Goal: Navigation & Orientation: Find specific page/section

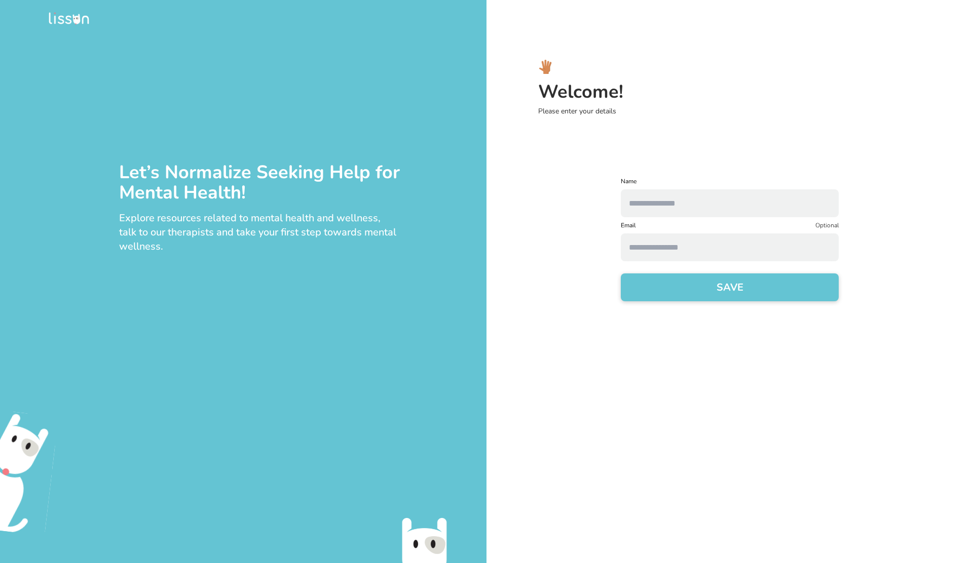
drag, startPoint x: 0, startPoint y: 0, endPoint x: 676, endPoint y: 207, distance: 707.0
click at [676, 207] on input "text" at bounding box center [730, 204] width 218 height 28
type input "*"
type input "*****"
type input "**********"
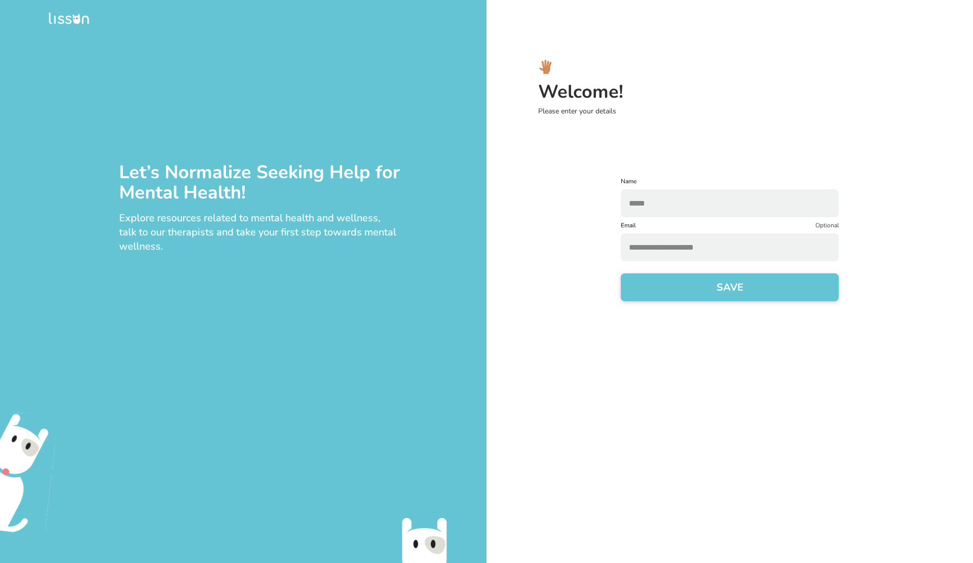
click at [621, 274] on button "SAVE" at bounding box center [730, 288] width 218 height 28
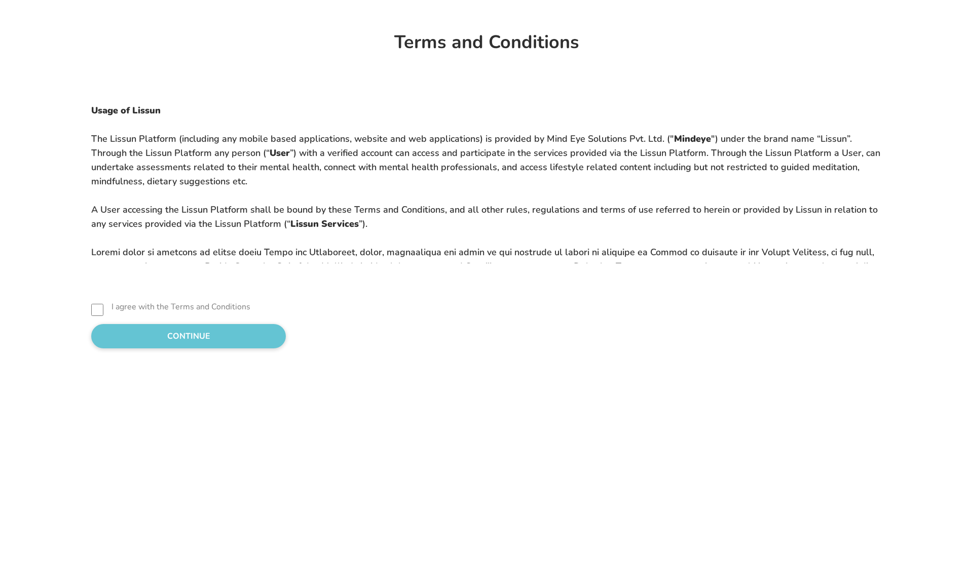
click at [151, 332] on button "CONTINUE" at bounding box center [188, 336] width 195 height 24
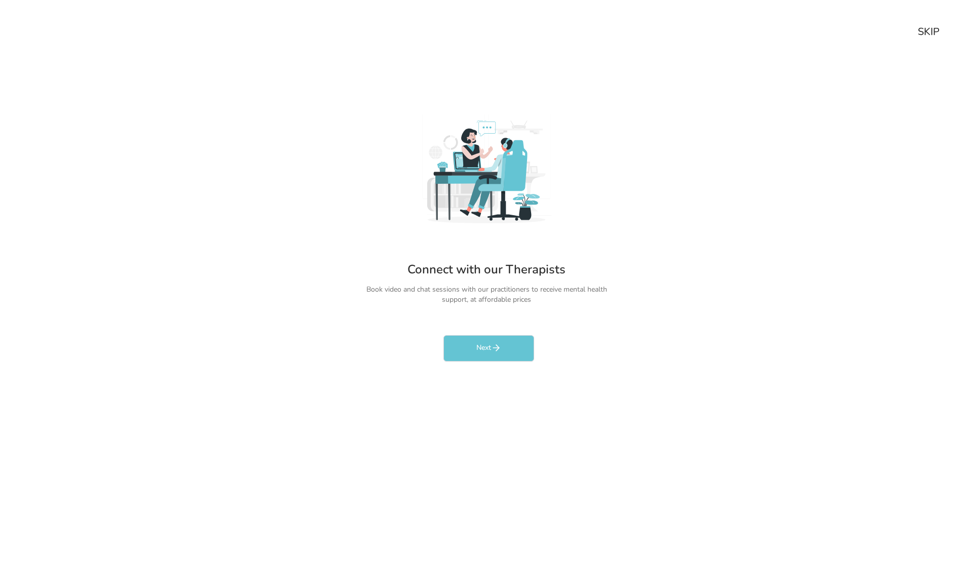
click at [927, 32] on div "SKIP" at bounding box center [929, 32] width 22 height 14
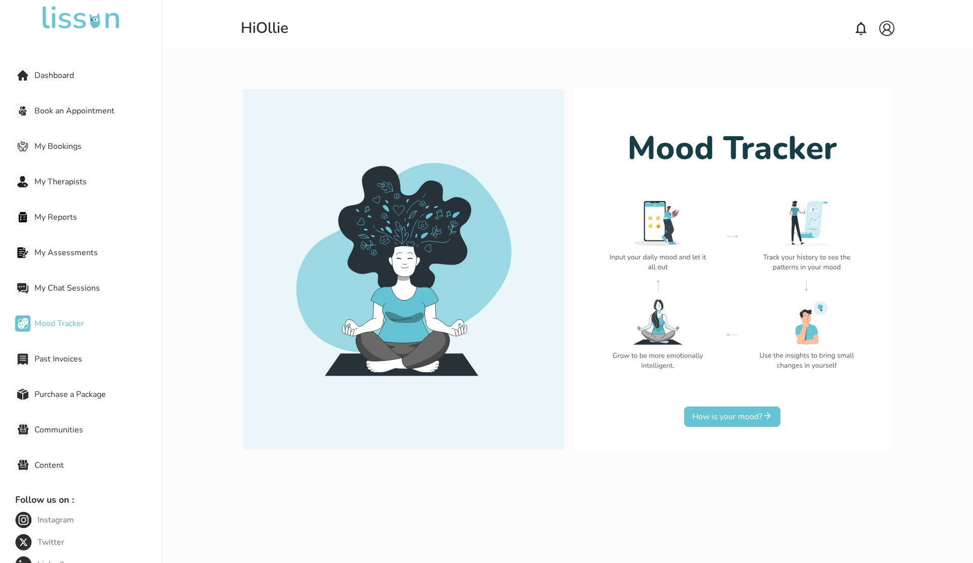
click at [80, 240] on div "Dashboard Book an Appointment My Bookings My Therapists My Reports My Assessmen…" at bounding box center [81, 299] width 162 height 531
click at [73, 184] on span "My Therapists" at bounding box center [97, 182] width 127 height 12
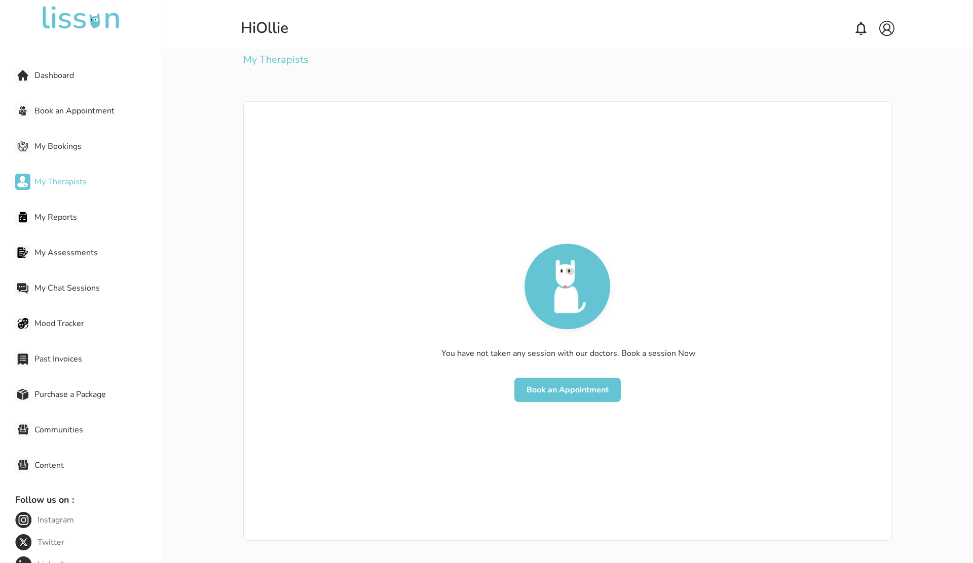
click at [68, 142] on span "My Bookings" at bounding box center [97, 146] width 127 height 12
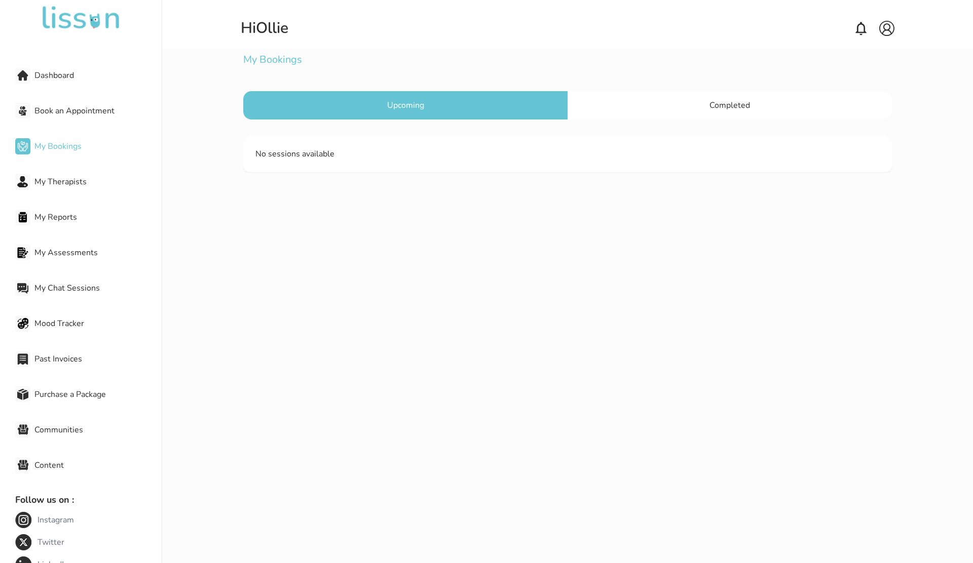
click at [63, 115] on span "Book an Appointment" at bounding box center [97, 111] width 127 height 12
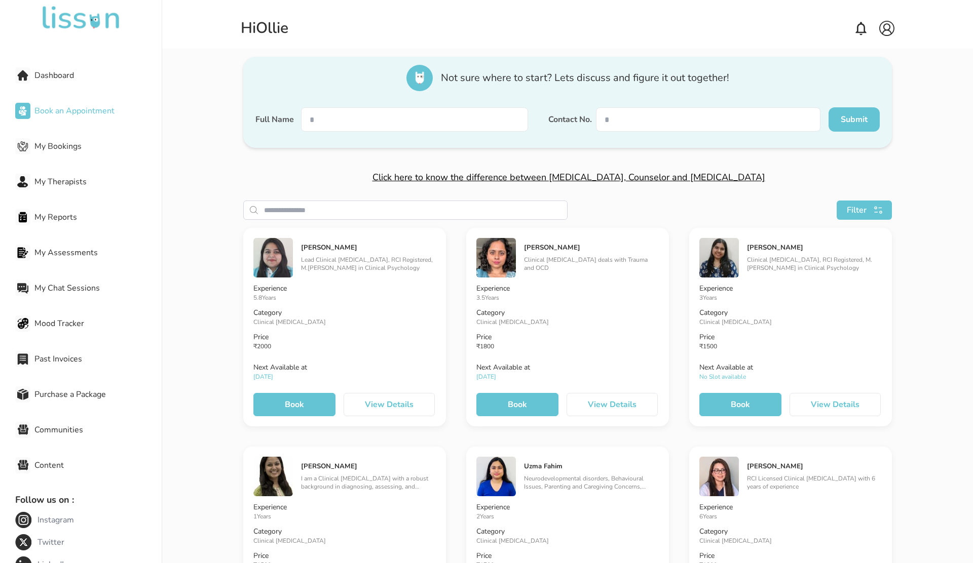
click at [65, 85] on div "Dashboard" at bounding box center [88, 75] width 146 height 20
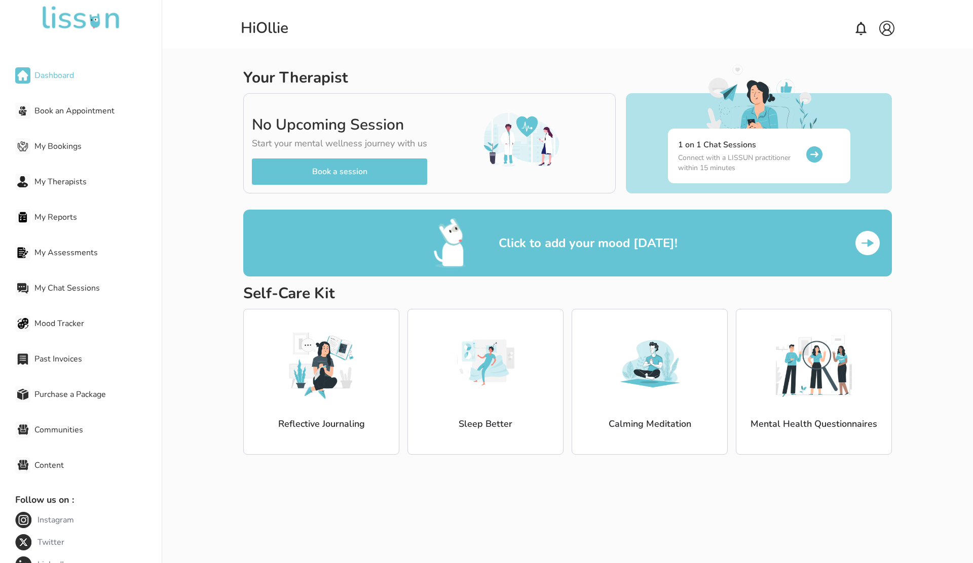
click at [78, 161] on div "Dashboard Book an Appointment My Bookings My Therapists My Reports My Assessmen…" at bounding box center [81, 299] width 162 height 531
click at [74, 261] on div "My Assessments" at bounding box center [88, 253] width 146 height 20
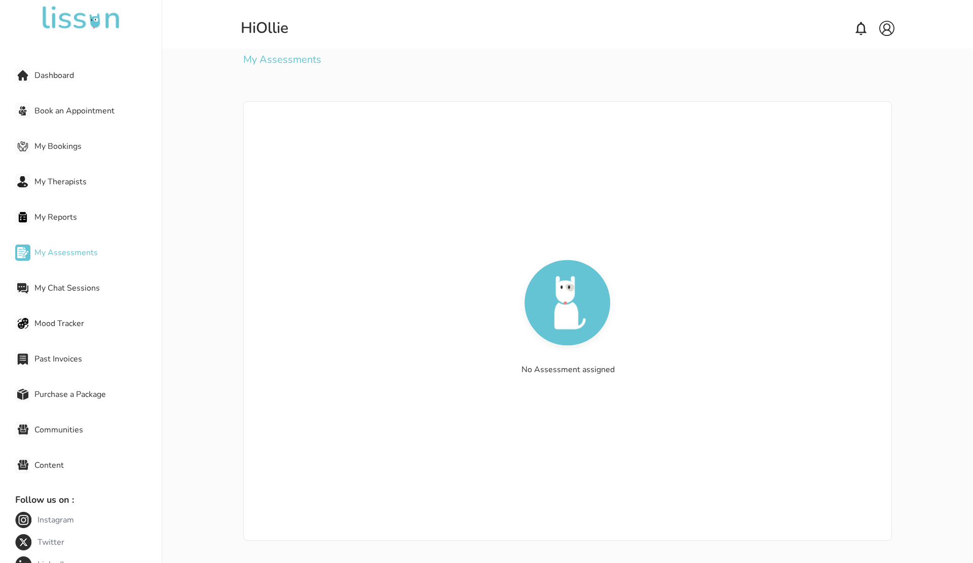
click at [43, 208] on div "My Reports" at bounding box center [88, 217] width 146 height 20
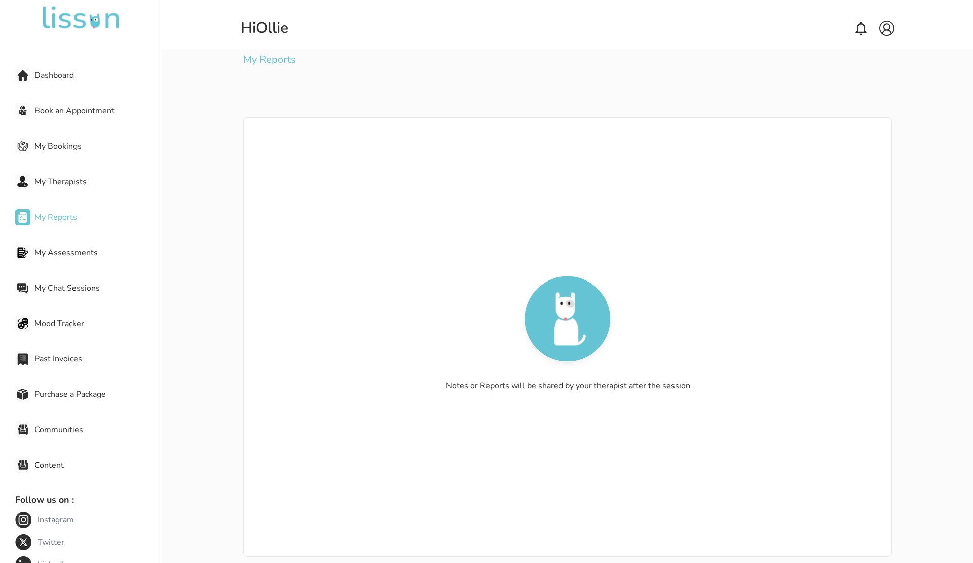
click at [78, 324] on span "Mood Tracker" at bounding box center [97, 324] width 127 height 12
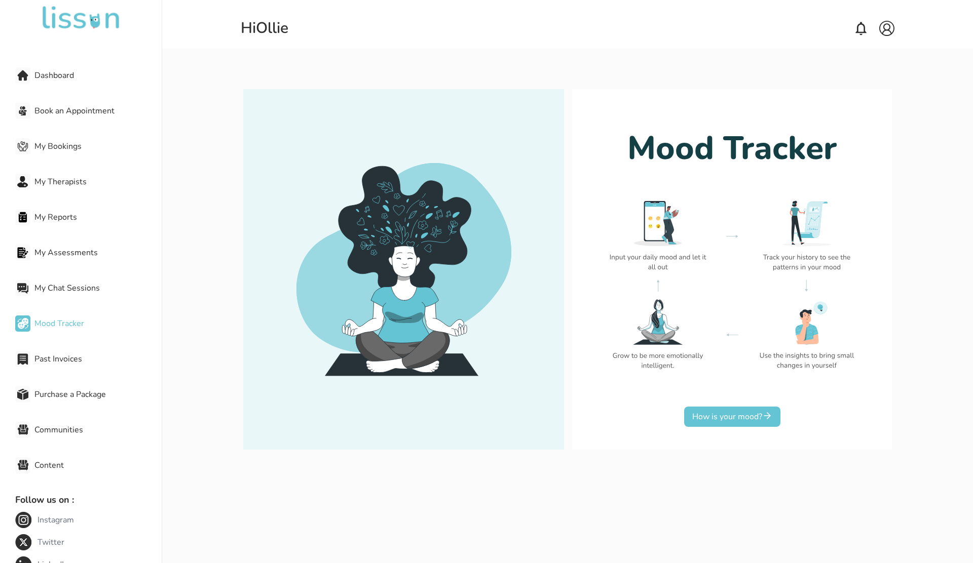
click at [68, 357] on span "Past Invoices" at bounding box center [97, 359] width 127 height 12
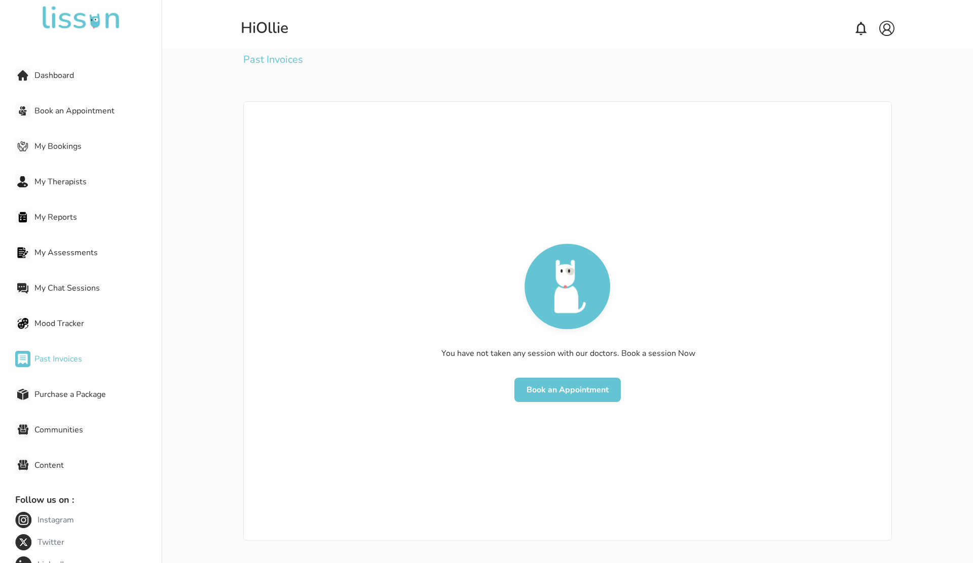
click at [76, 408] on div "Dashboard Book an Appointment My Bookings My Therapists My Reports My Assessmen…" at bounding box center [81, 299] width 162 height 531
click at [70, 400] on span "Purchase a Package" at bounding box center [97, 395] width 127 height 12
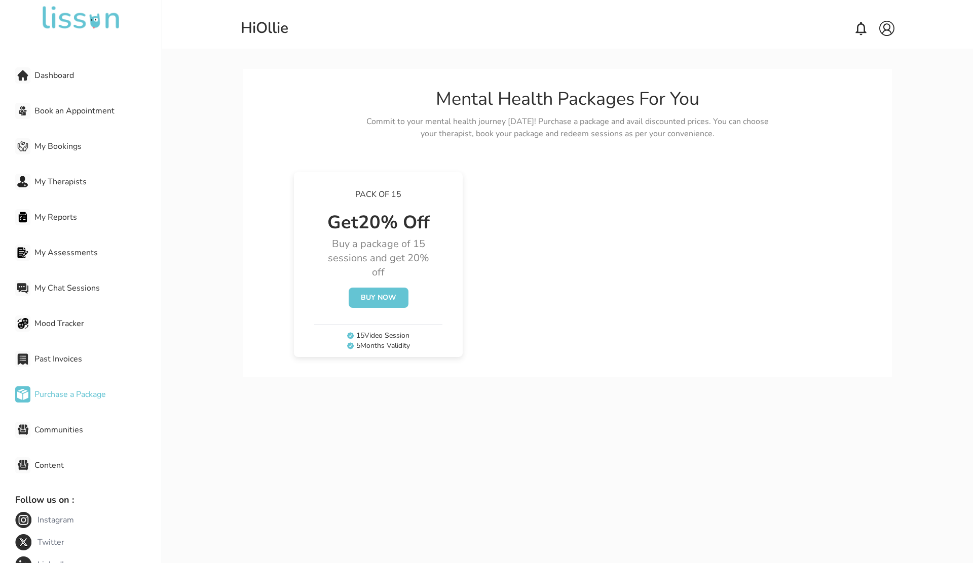
click at [77, 437] on div "Communities" at bounding box center [88, 430] width 146 height 20
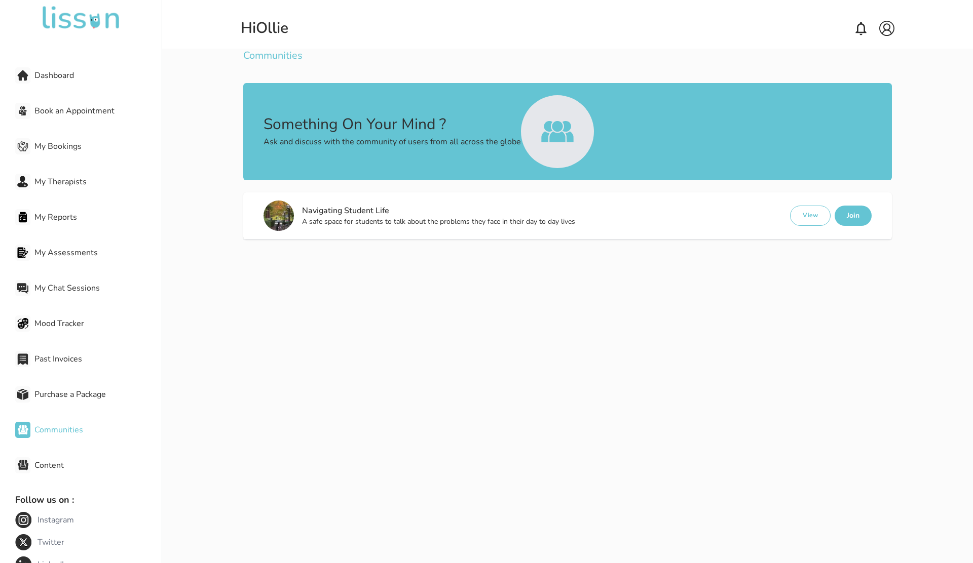
click at [810, 213] on button "View" at bounding box center [810, 216] width 41 height 20
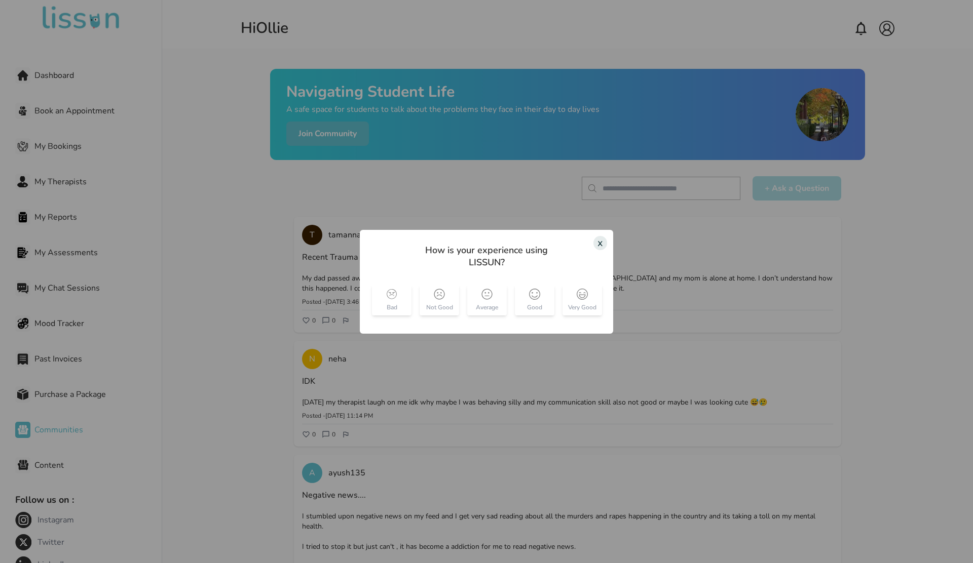
click at [597, 243] on div "x" at bounding box center [600, 243] width 14 height 14
